Goal: Navigation & Orientation: Understand site structure

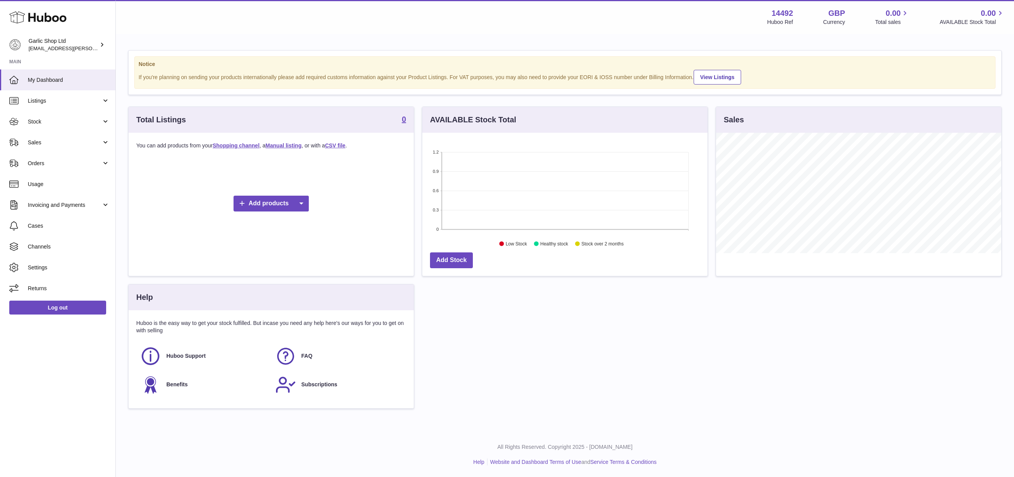
scroll to position [120, 285]
click at [49, 100] on span "Listings" at bounding box center [65, 100] width 74 height 7
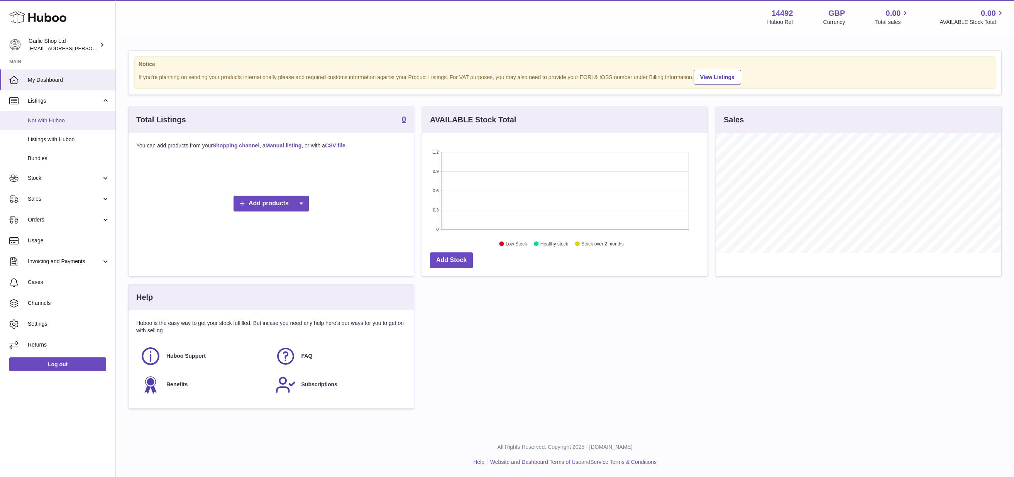
click at [66, 119] on span "Not with Huboo" at bounding box center [69, 120] width 82 height 7
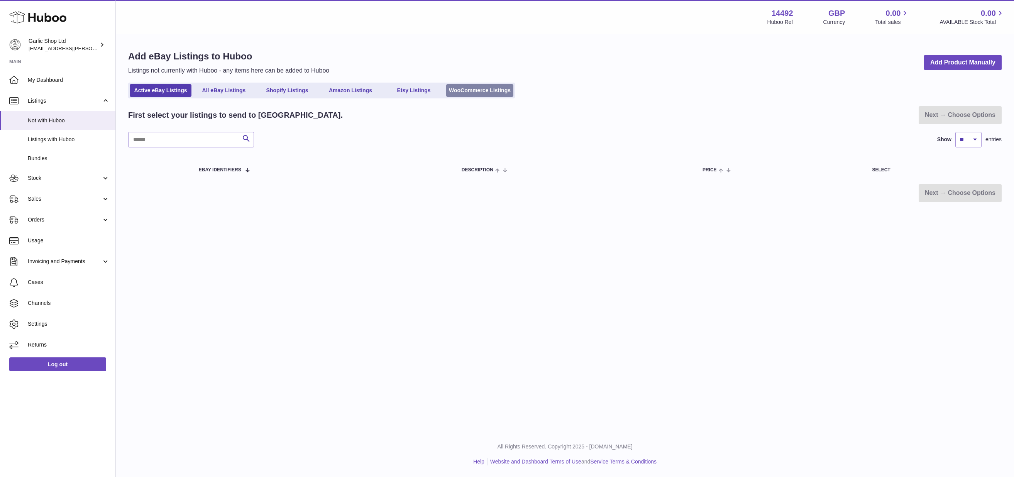
click at [468, 86] on link "WooCommerce Listings" at bounding box center [479, 90] width 67 height 13
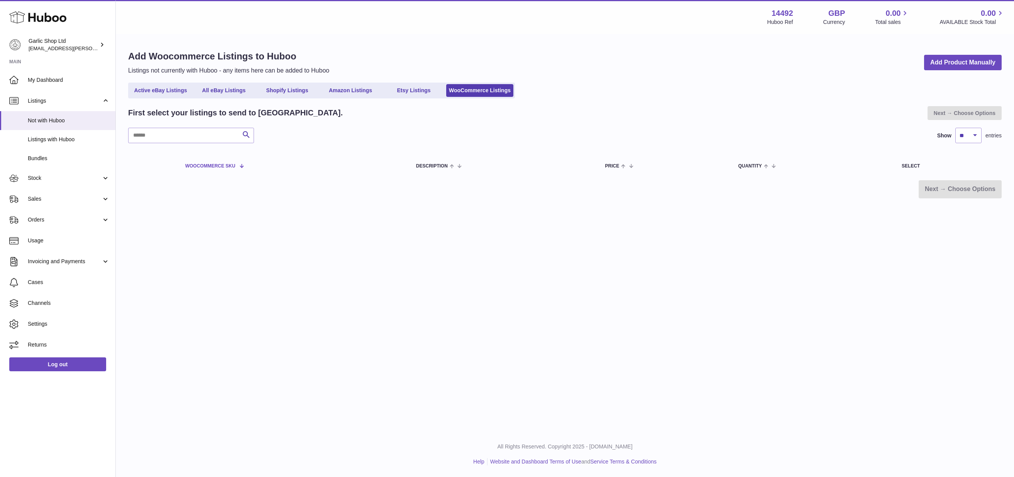
click at [232, 164] on span "Woocommerce SKU" at bounding box center [210, 166] width 50 height 5
click at [87, 175] on span "Stock" at bounding box center [65, 177] width 74 height 7
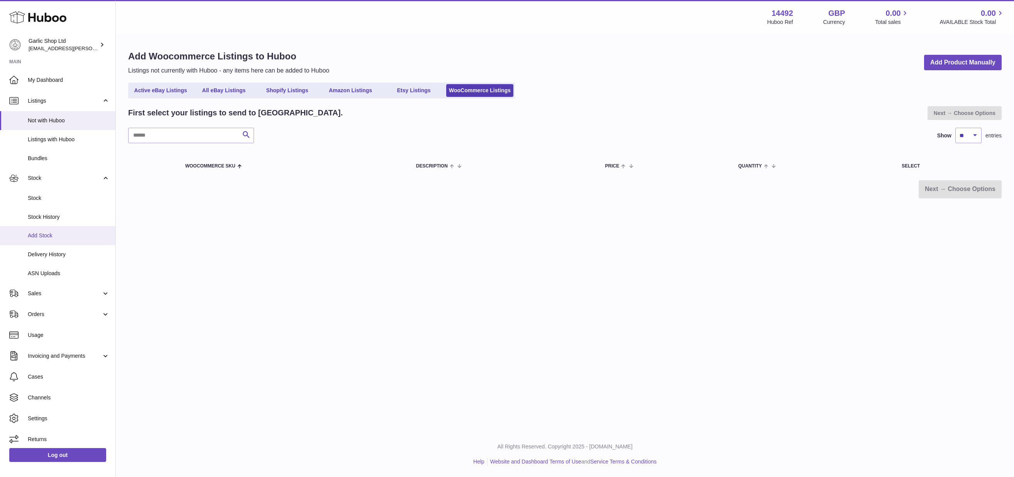
click at [58, 232] on span "Add Stock" at bounding box center [69, 235] width 82 height 7
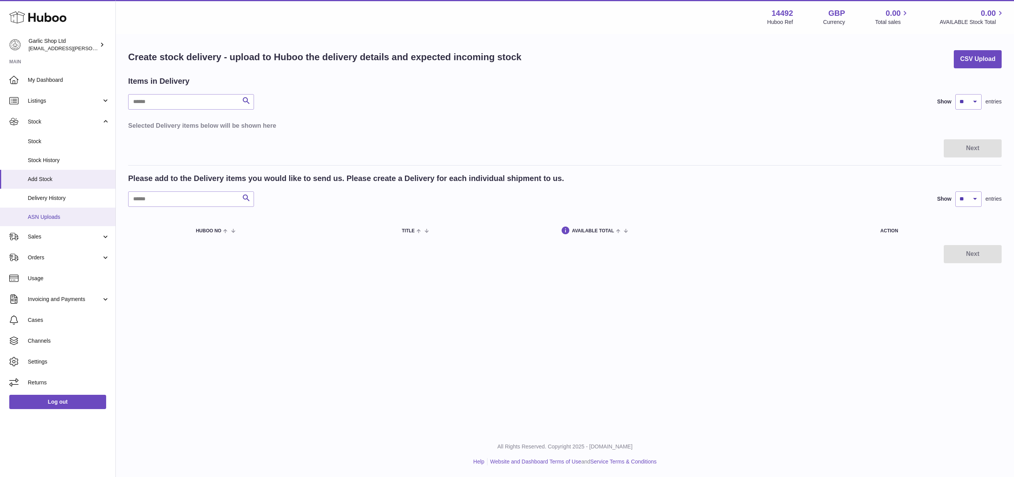
click at [65, 208] on link "ASN Uploads" at bounding box center [57, 217] width 115 height 19
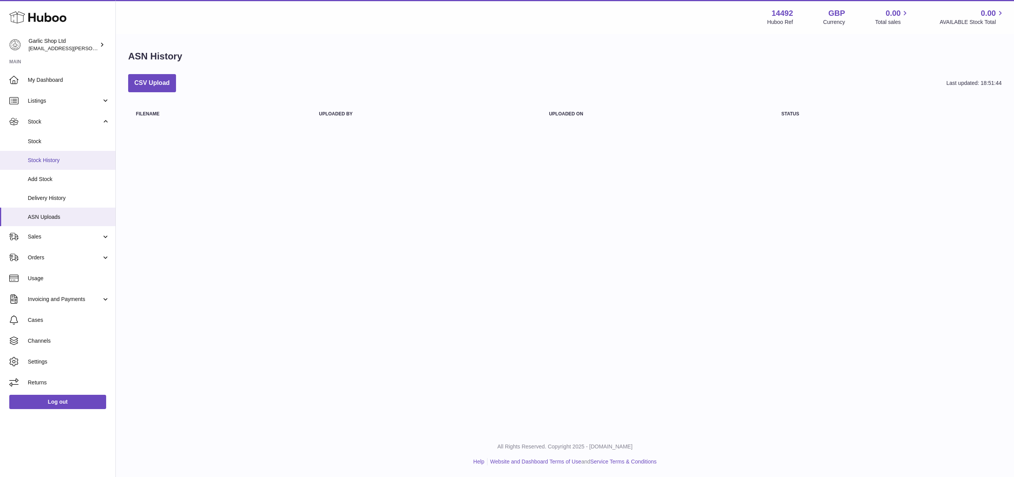
click at [62, 168] on link "Stock History" at bounding box center [57, 160] width 115 height 19
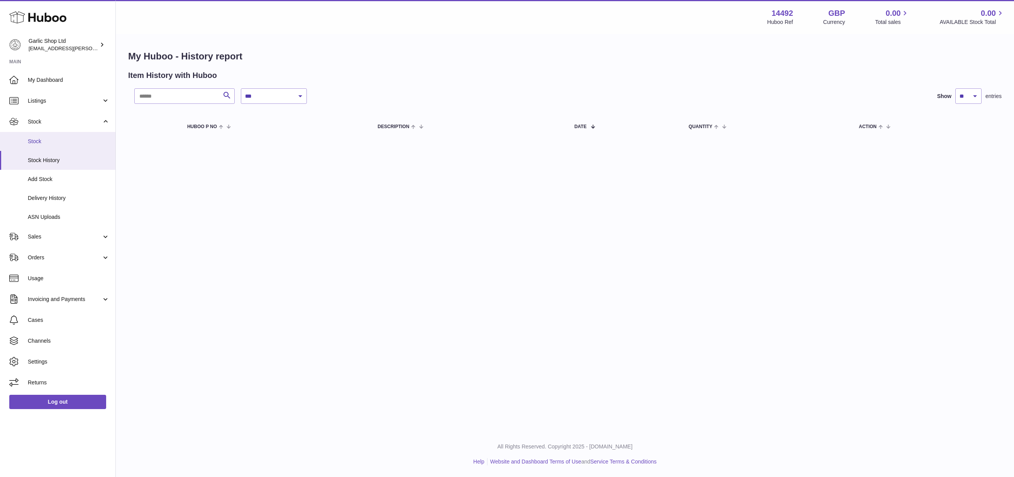
click at [37, 140] on span "Stock" at bounding box center [69, 141] width 82 height 7
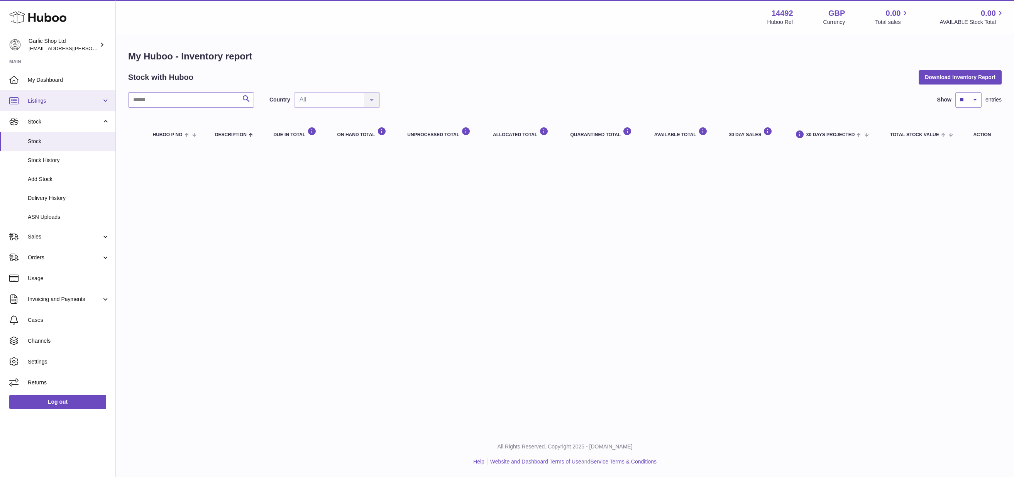
click at [46, 100] on span "Listings" at bounding box center [65, 100] width 74 height 7
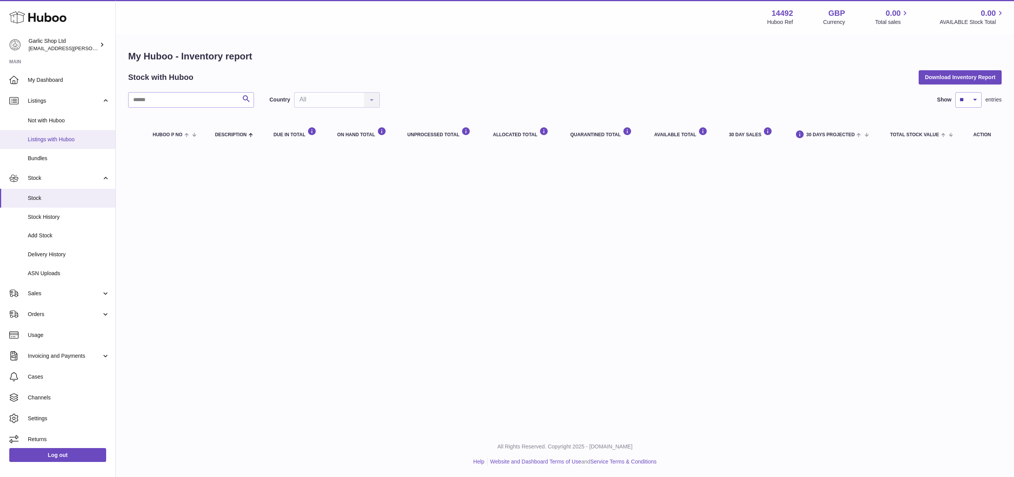
click at [60, 132] on link "Listings with Huboo" at bounding box center [57, 139] width 115 height 19
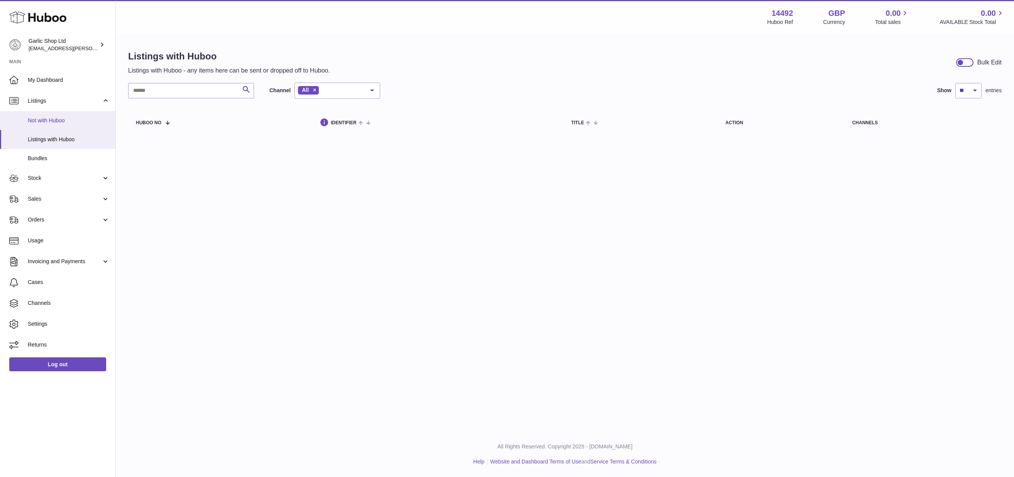
click at [30, 121] on span "Not with Huboo" at bounding box center [69, 120] width 82 height 7
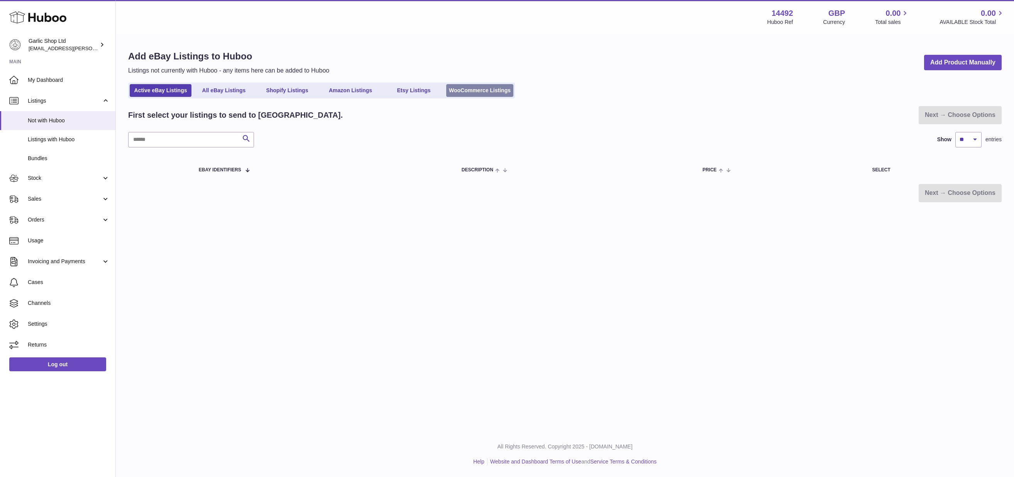
click at [461, 93] on link "WooCommerce Listings" at bounding box center [479, 90] width 67 height 13
